Goal: Find specific page/section: Find specific page/section

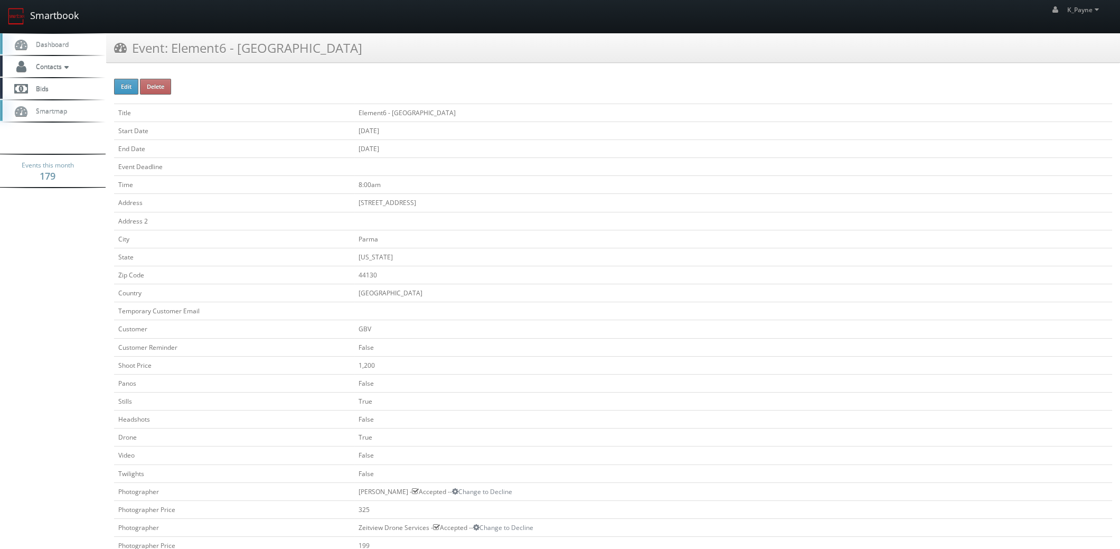
click at [41, 8] on link "Smartbook" at bounding box center [43, 16] width 87 height 33
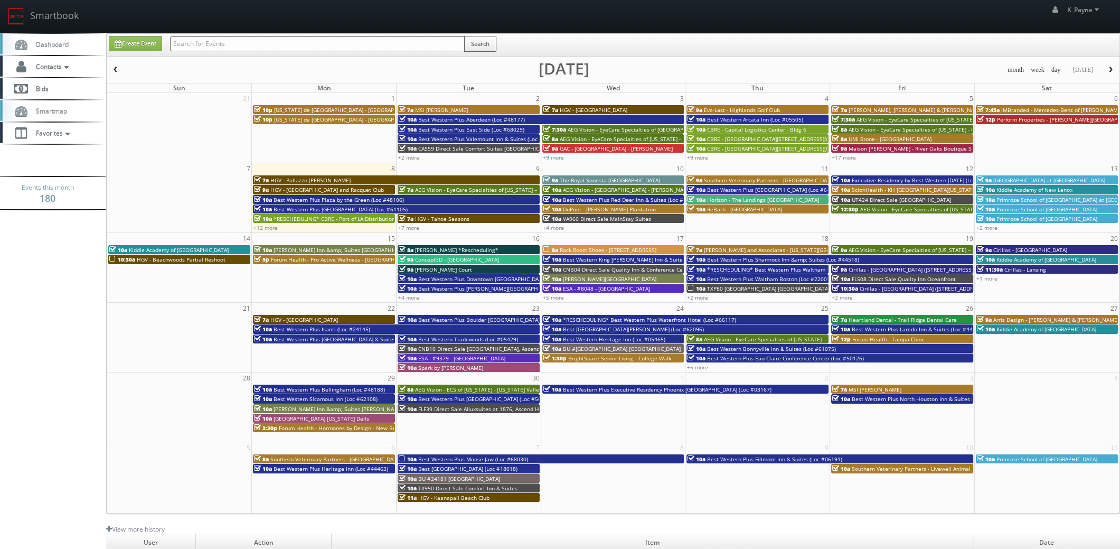
click at [280, 45] on input "text" at bounding box center [317, 43] width 295 height 15
type input "gateway"
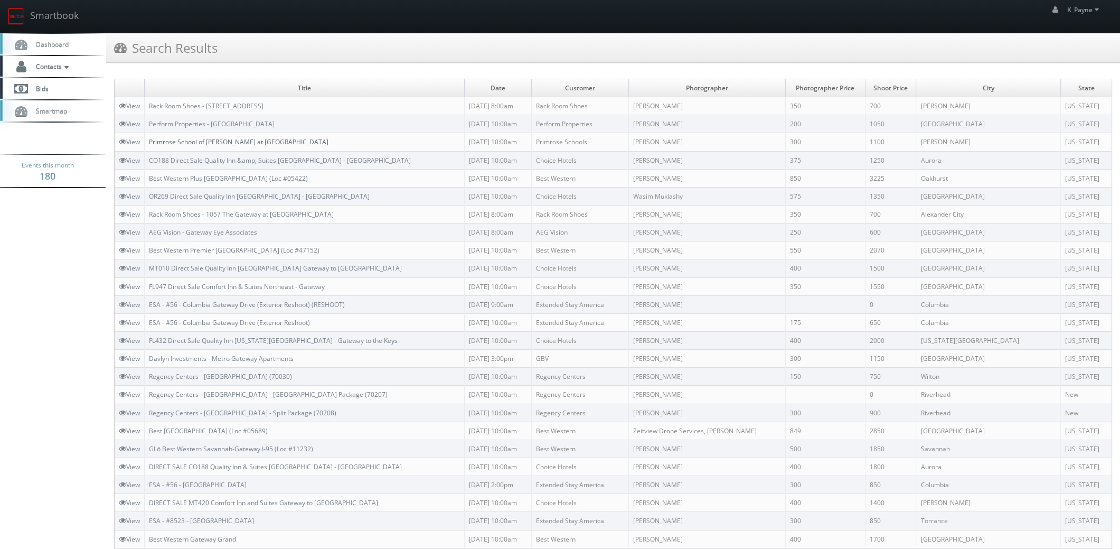
click at [243, 143] on link "Primrose School of Forney at Gateway" at bounding box center [238, 141] width 179 height 9
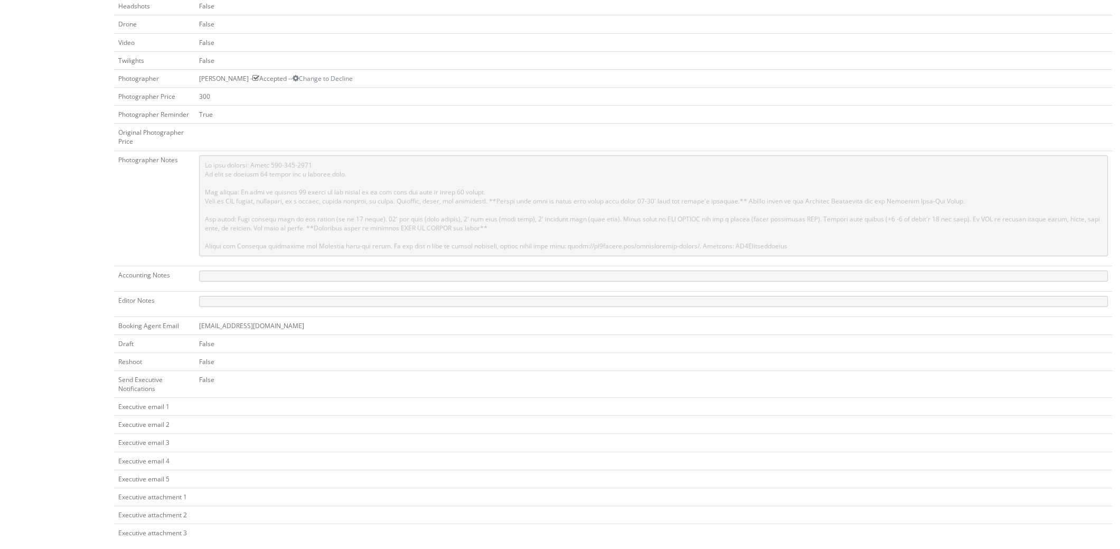
scroll to position [158, 0]
